Goal: Obtain resource: Obtain resource

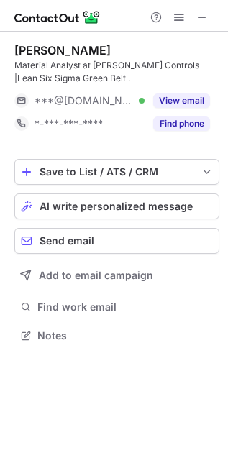
scroll to position [325, 228]
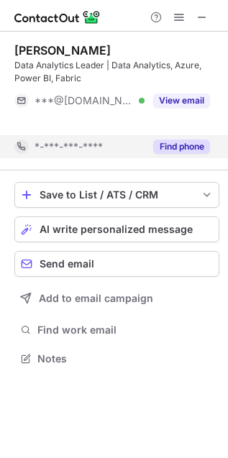
scroll to position [6, 7]
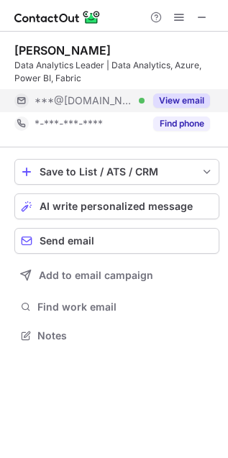
click at [170, 97] on button "View email" at bounding box center [181, 100] width 57 height 14
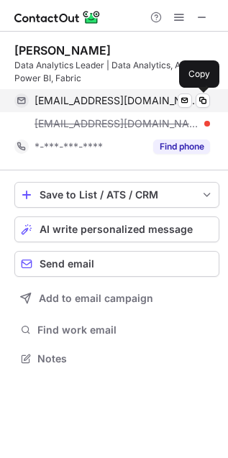
click at [200, 101] on span at bounding box center [202, 100] width 11 height 11
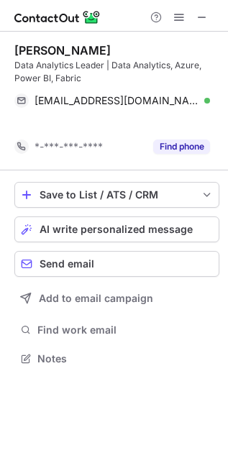
scroll to position [6, 7]
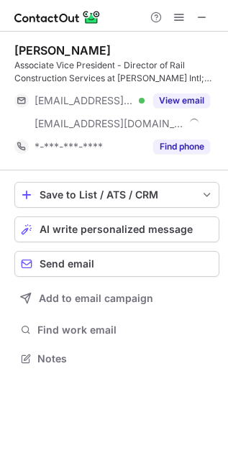
scroll to position [348, 228]
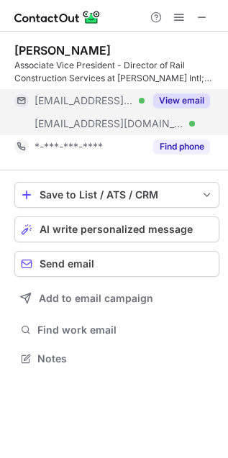
click at [189, 97] on button "View email" at bounding box center [181, 100] width 57 height 14
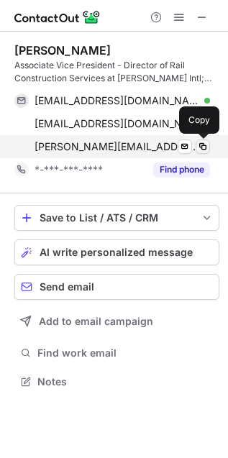
click at [206, 151] on span at bounding box center [202, 146] width 11 height 11
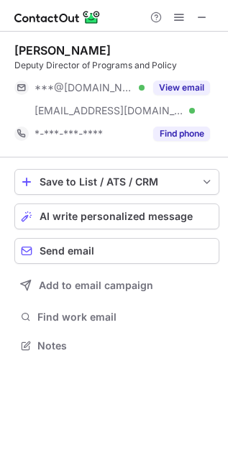
scroll to position [335, 228]
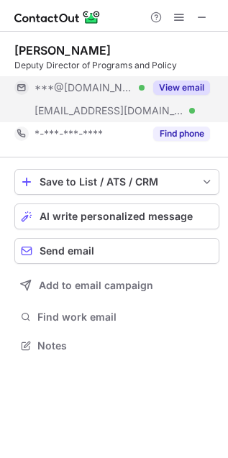
click at [172, 91] on button "View email" at bounding box center [181, 87] width 57 height 14
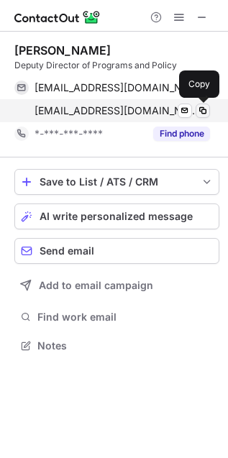
click at [206, 110] on span at bounding box center [202, 110] width 11 height 11
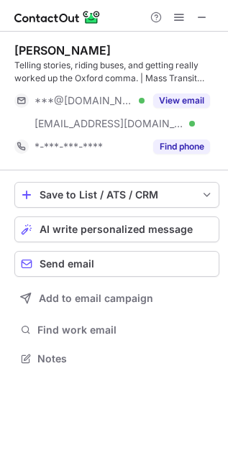
scroll to position [348, 228]
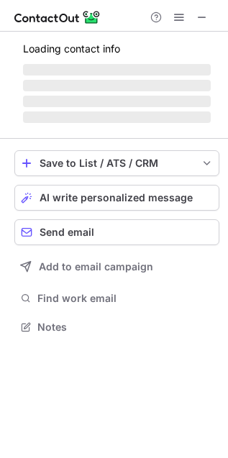
scroll to position [348, 228]
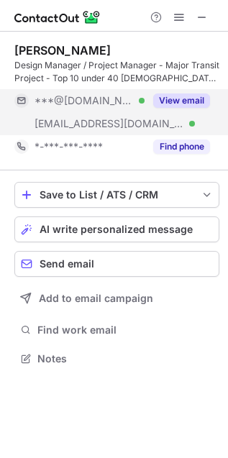
click at [167, 106] on button "View email" at bounding box center [181, 100] width 57 height 14
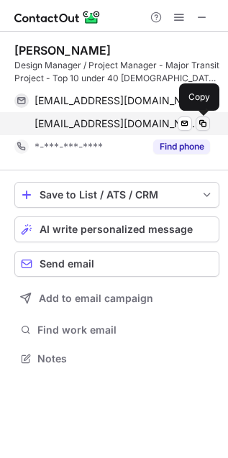
click at [202, 123] on span at bounding box center [202, 123] width 11 height 11
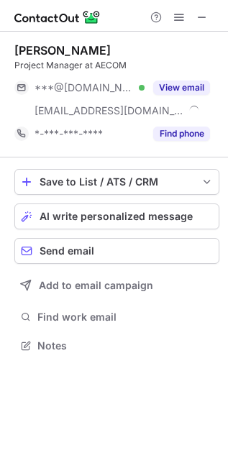
scroll to position [335, 228]
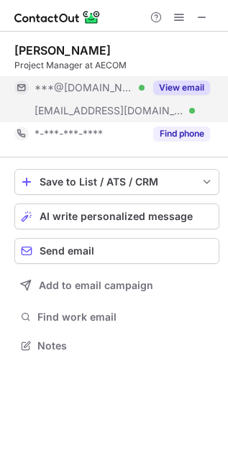
click at [173, 78] on div "View email" at bounding box center [176, 87] width 65 height 23
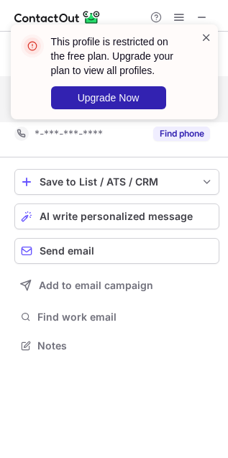
click at [209, 38] on span at bounding box center [205, 37] width 11 height 14
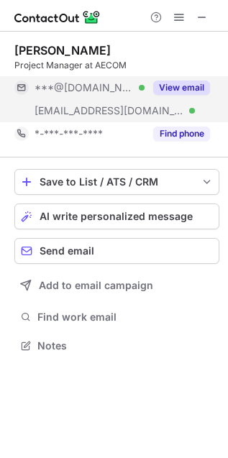
click at [209, 38] on span at bounding box center [205, 37] width 11 height 14
click at [184, 15] on div "This profile is restricted on the free plan. Upgrade your plan to view all prof…" at bounding box center [114, 77] width 230 height 135
click at [183, 20] on span at bounding box center [178, 16] width 11 height 11
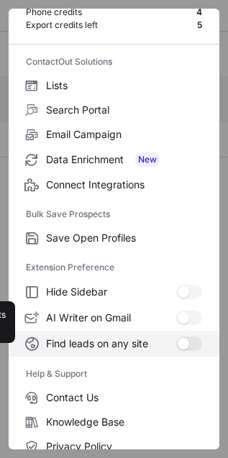
scroll to position [140, 0]
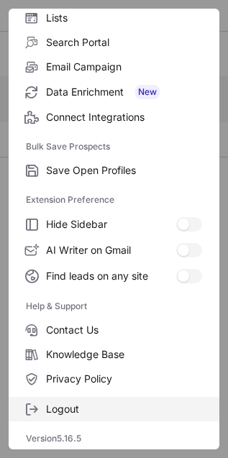
click at [99, 414] on span "Logout" at bounding box center [124, 408] width 156 height 13
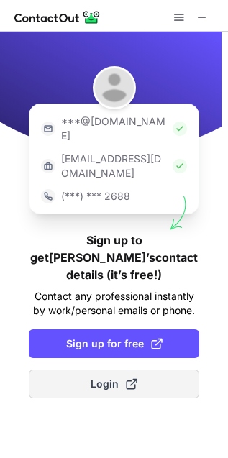
click at [102, 376] on span "Login" at bounding box center [114, 383] width 47 height 14
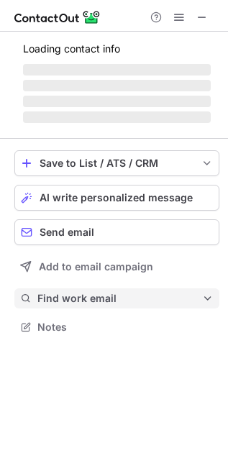
scroll to position [345, 228]
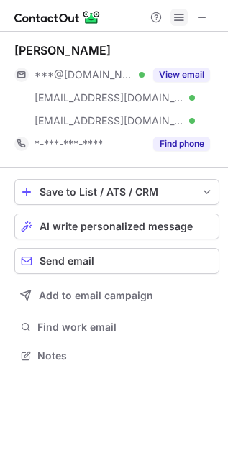
click at [180, 13] on span at bounding box center [178, 16] width 11 height 11
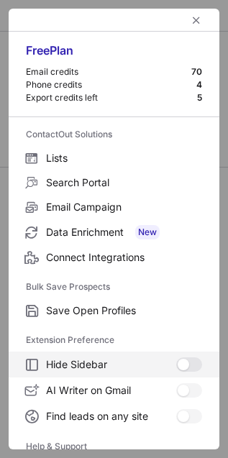
scroll to position [140, 0]
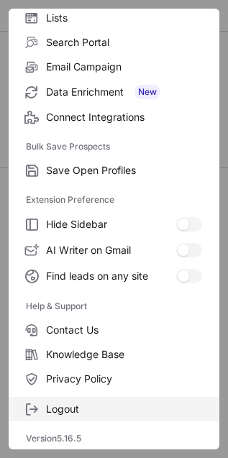
click at [103, 407] on span "Logout" at bounding box center [124, 408] width 156 height 13
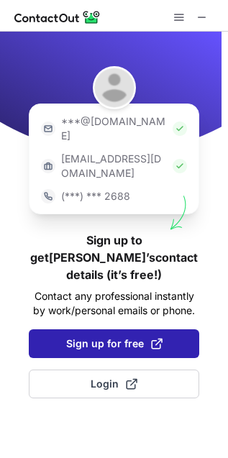
click at [101, 336] on span "Sign up for free" at bounding box center [114, 343] width 96 height 14
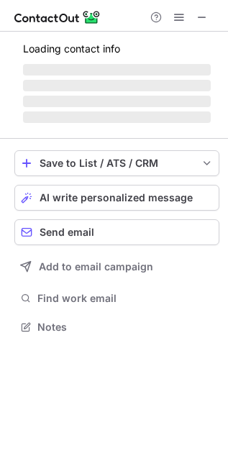
scroll to position [345, 228]
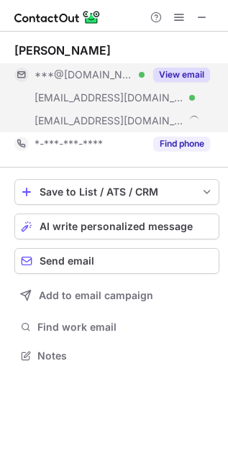
click at [180, 73] on button "View email" at bounding box center [181, 75] width 57 height 14
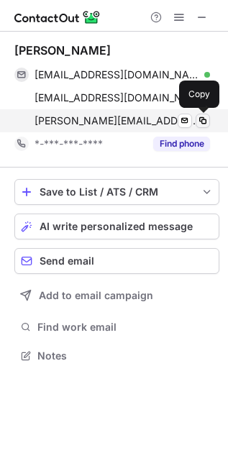
click at [198, 120] on span at bounding box center [202, 120] width 11 height 11
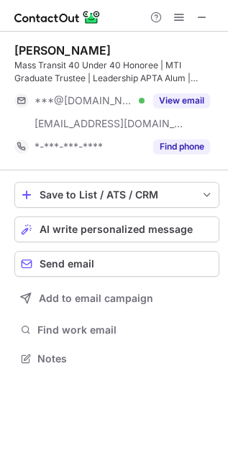
scroll to position [348, 228]
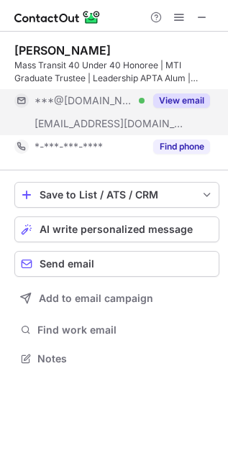
click at [178, 96] on button "View email" at bounding box center [181, 100] width 57 height 14
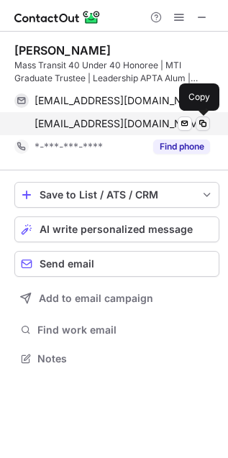
click at [200, 121] on span at bounding box center [202, 123] width 11 height 11
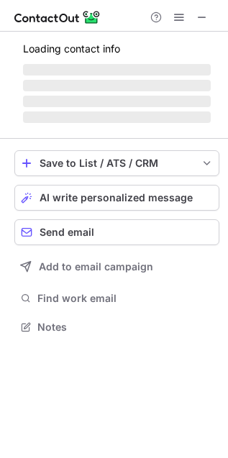
scroll to position [335, 228]
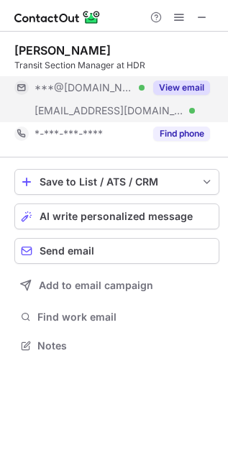
click at [180, 85] on button "View email" at bounding box center [181, 87] width 57 height 14
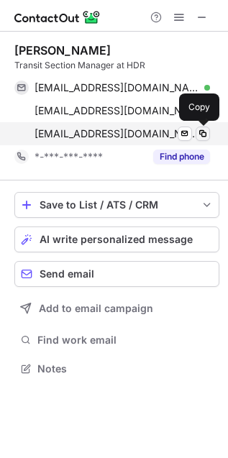
click at [203, 131] on span at bounding box center [202, 133] width 11 height 11
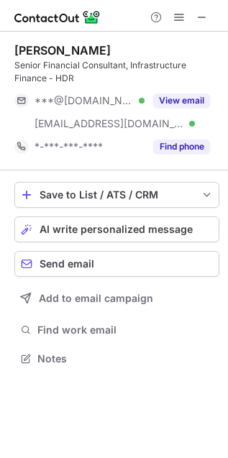
scroll to position [348, 228]
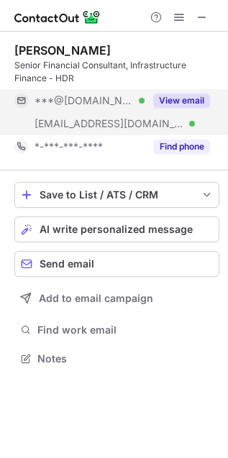
click at [174, 103] on button "View email" at bounding box center [181, 100] width 57 height 14
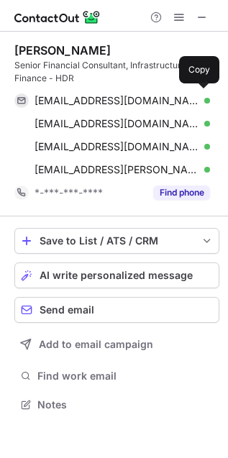
scroll to position [395, 228]
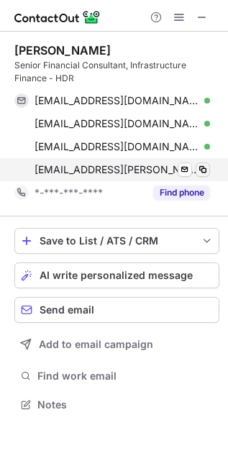
click at [198, 169] on span at bounding box center [202, 169] width 11 height 11
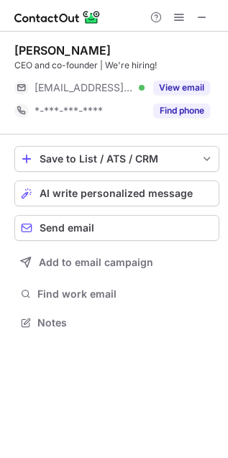
scroll to position [312, 228]
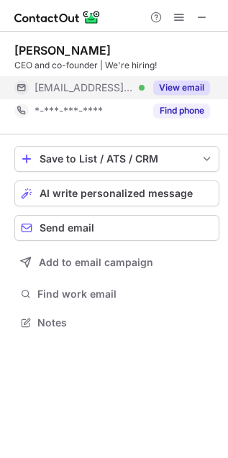
click at [190, 81] on button "View email" at bounding box center [181, 87] width 57 height 14
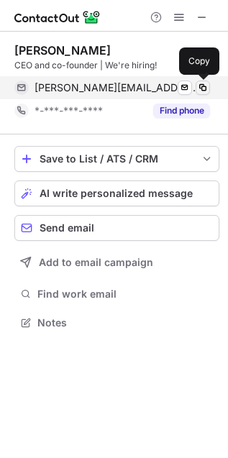
click at [203, 88] on span at bounding box center [202, 87] width 11 height 11
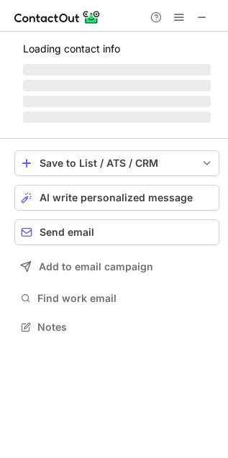
scroll to position [325, 228]
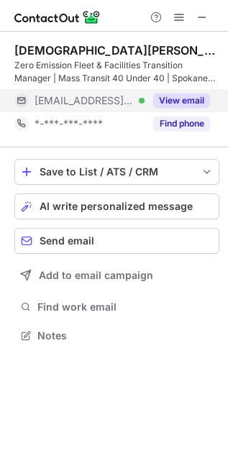
click at [157, 101] on button "View email" at bounding box center [181, 100] width 57 height 14
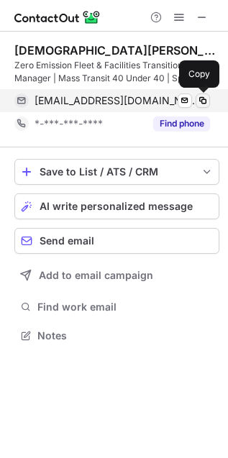
click at [202, 105] on span at bounding box center [202, 100] width 11 height 11
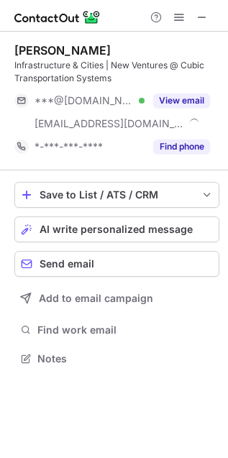
scroll to position [348, 228]
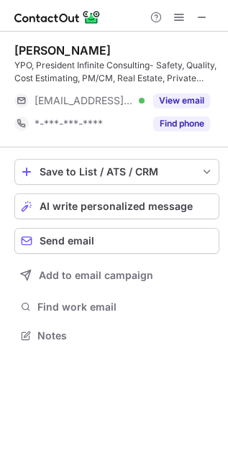
scroll to position [325, 228]
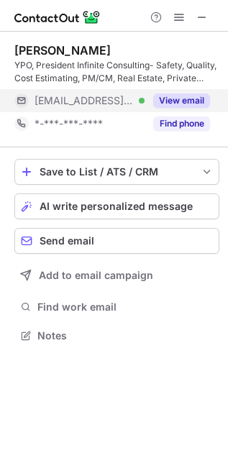
click at [177, 105] on button "View email" at bounding box center [181, 100] width 57 height 14
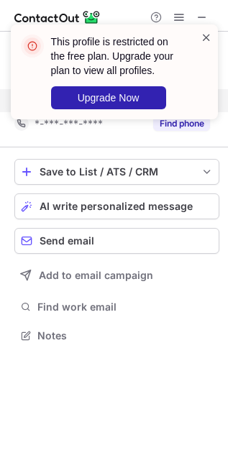
click at [207, 37] on span at bounding box center [205, 37] width 11 height 14
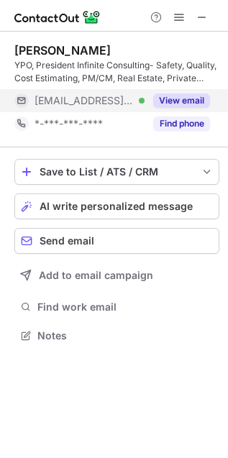
click at [183, 18] on div "This profile is restricted on the free plan. Upgrade your plan to view all prof…" at bounding box center [114, 24] width 230 height 29
click at [180, 18] on span at bounding box center [178, 16] width 11 height 11
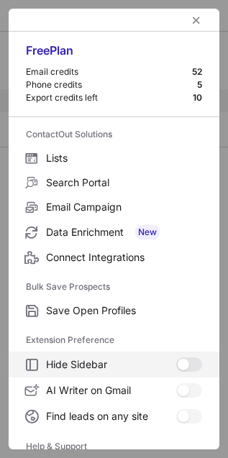
scroll to position [140, 0]
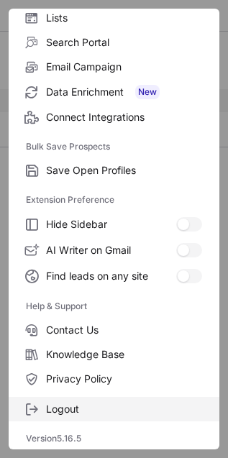
click at [120, 399] on label "Logout" at bounding box center [114, 408] width 210 height 24
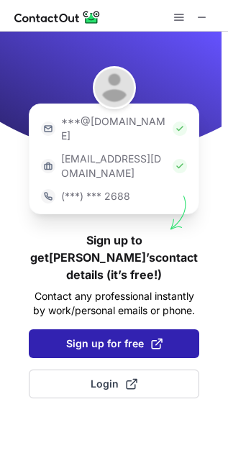
click at [144, 336] on span "Sign up for free" at bounding box center [114, 343] width 96 height 14
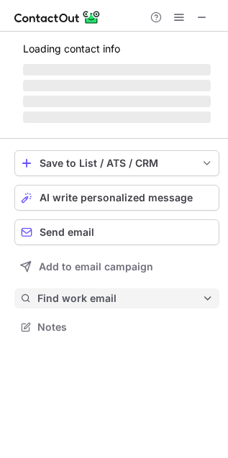
scroll to position [299, 228]
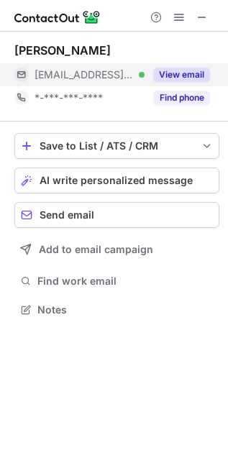
click at [199, 73] on button "View email" at bounding box center [181, 75] width 57 height 14
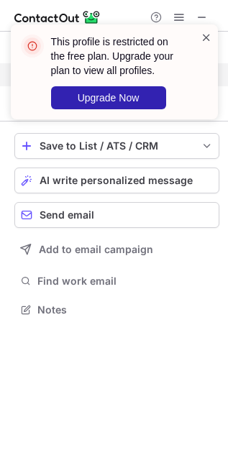
click at [205, 36] on span at bounding box center [205, 37] width 11 height 14
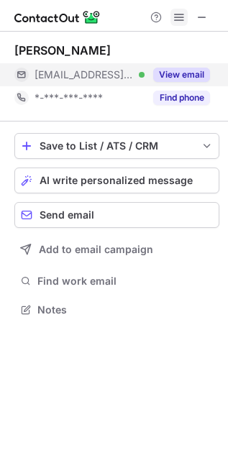
click at [181, 19] on span at bounding box center [178, 16] width 11 height 11
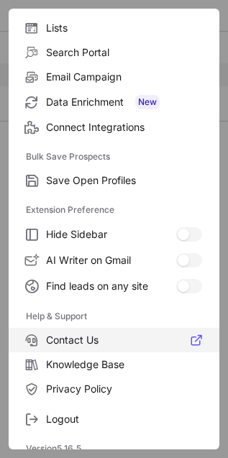
scroll to position [140, 0]
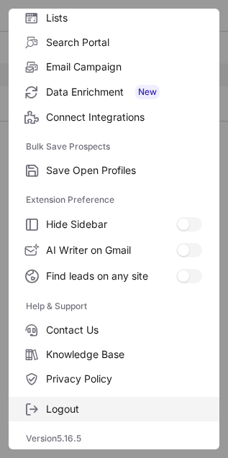
click at [99, 396] on label "Logout" at bounding box center [114, 408] width 210 height 24
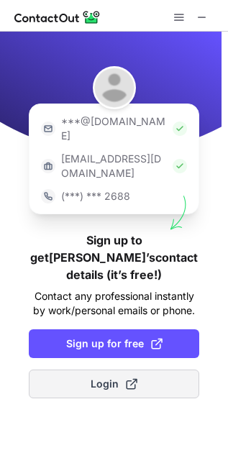
click at [119, 376] on span "Login" at bounding box center [114, 383] width 47 height 14
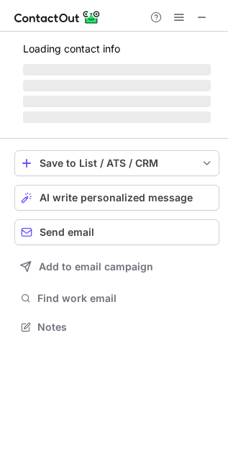
scroll to position [299, 228]
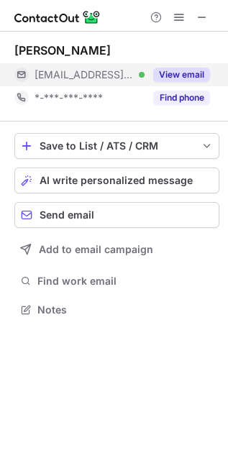
click at [180, 68] on button "View email" at bounding box center [181, 75] width 57 height 14
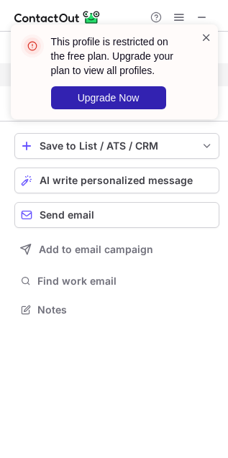
click at [208, 40] on span at bounding box center [205, 37] width 11 height 14
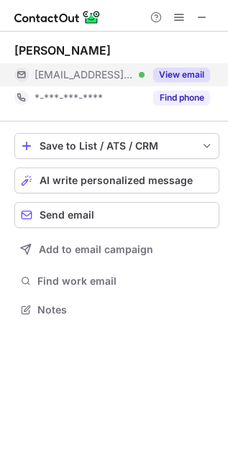
click at [189, 19] on div "This profile is restricted on the free plan. Upgrade your plan to view all prof…" at bounding box center [114, 77] width 230 height 135
click at [173, 19] on div "This profile is restricted on the free plan. Upgrade your plan to view all prof…" at bounding box center [114, 24] width 230 height 29
click at [175, 19] on span at bounding box center [178, 16] width 11 height 11
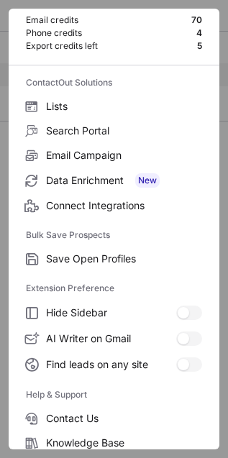
scroll to position [140, 0]
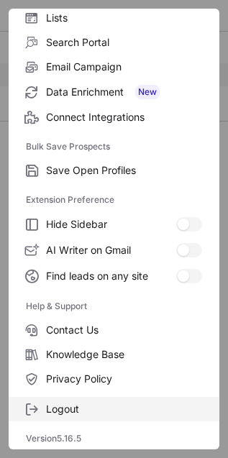
click at [85, 408] on span "Logout" at bounding box center [124, 408] width 156 height 13
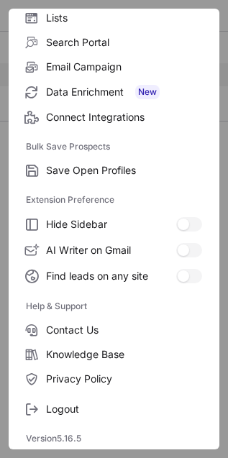
scroll to position [0, 0]
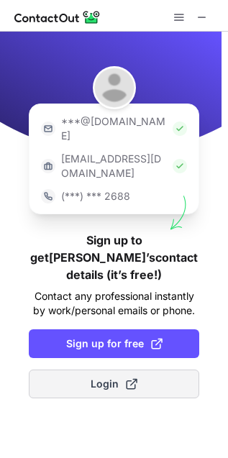
click at [126, 378] on span at bounding box center [131, 383] width 11 height 11
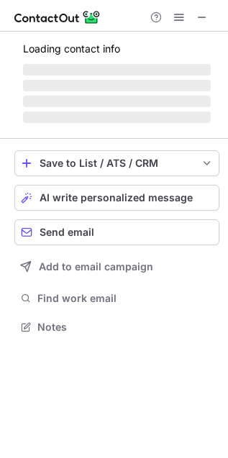
scroll to position [299, 228]
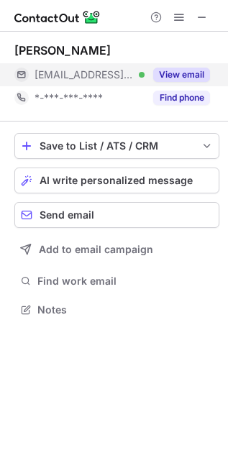
click at [196, 74] on button "View email" at bounding box center [181, 75] width 57 height 14
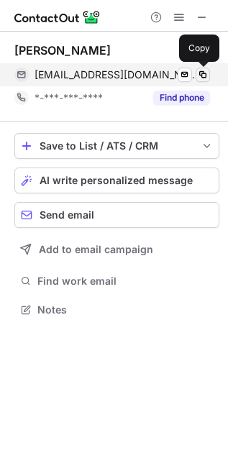
click at [197, 75] on span at bounding box center [202, 74] width 11 height 11
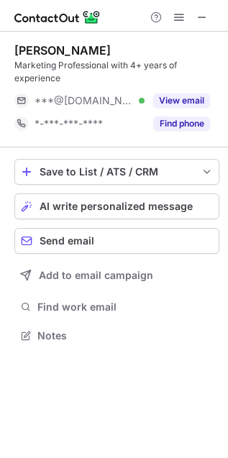
scroll to position [325, 228]
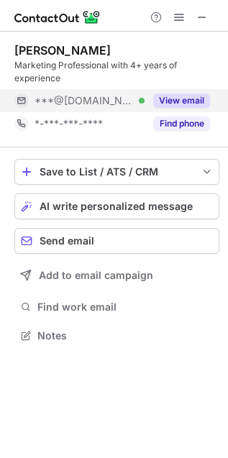
click at [178, 104] on button "View email" at bounding box center [181, 100] width 57 height 14
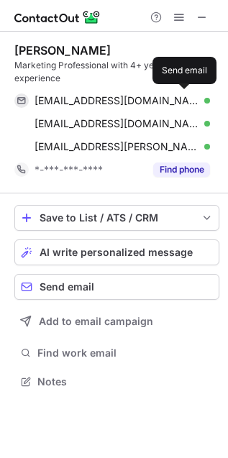
scroll to position [371, 228]
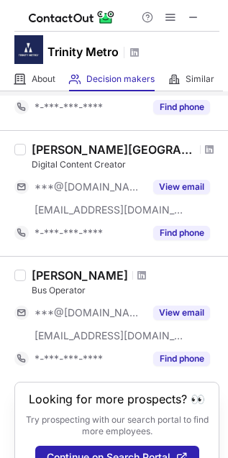
scroll to position [1215, 0]
